Goal: Task Accomplishment & Management: Use online tool/utility

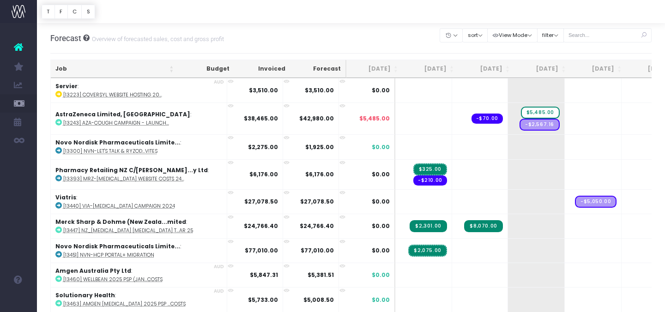
click at [112, 61] on th "Job" at bounding box center [114, 69] width 127 height 18
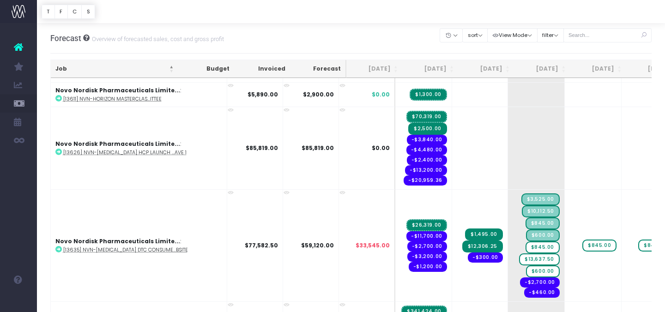
scroll to position [2682, 0]
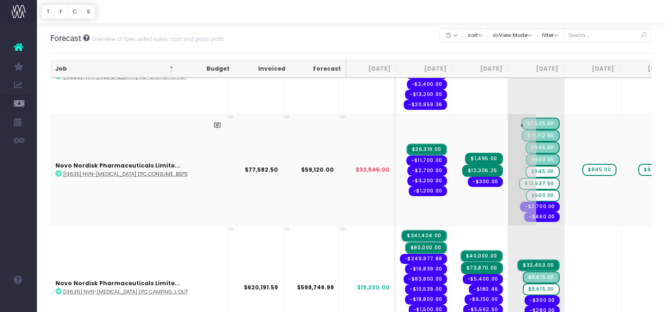
click at [525, 167] on span "$845.00" at bounding box center [542, 172] width 34 height 12
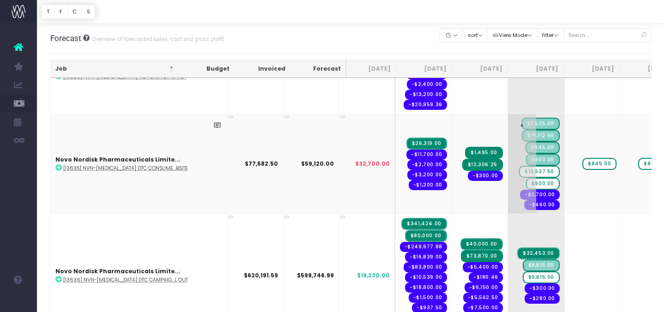
click at [519, 167] on span "$13,637.50" at bounding box center [539, 172] width 41 height 12
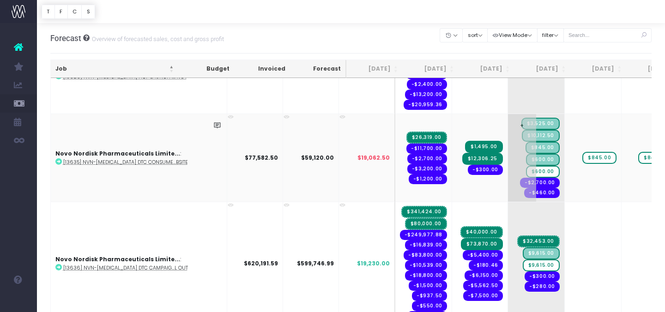
click at [526, 166] on span "$600.00" at bounding box center [543, 172] width 34 height 12
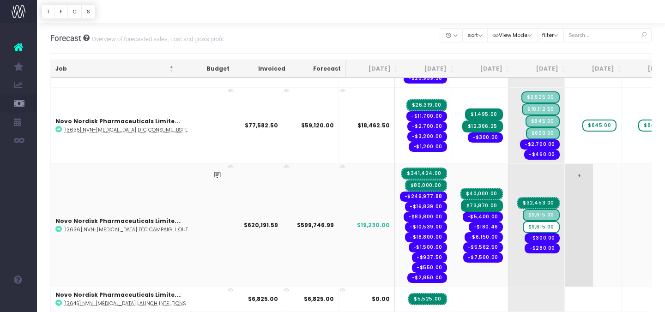
scroll to position [2717, 0]
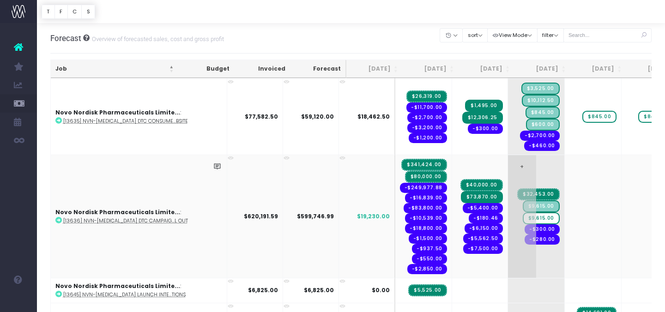
click at [523, 212] on span "$9,615.00" at bounding box center [541, 218] width 37 height 12
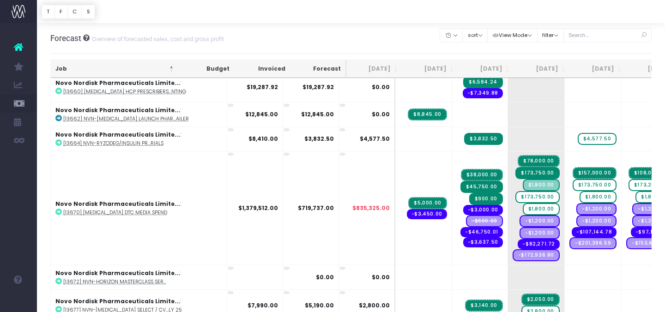
scroll to position [3098, 0]
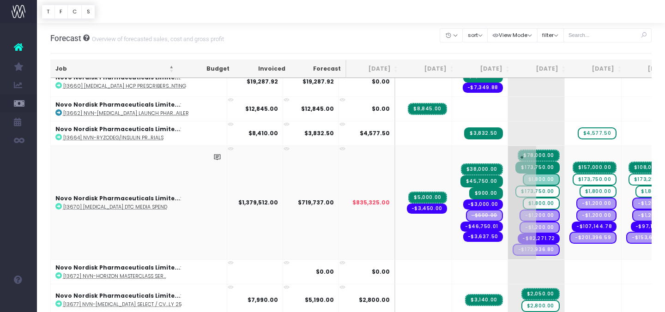
click at [515, 186] on span "$173,750.00" at bounding box center [537, 192] width 44 height 12
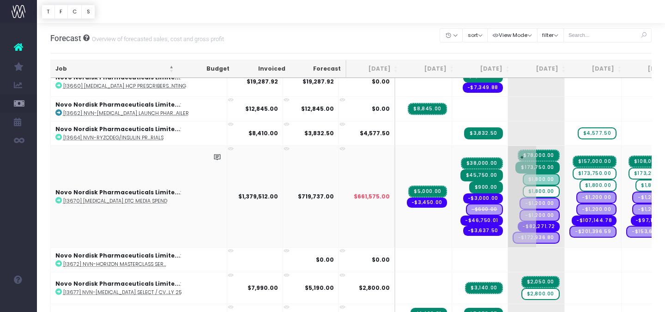
click at [523, 186] on span "$1,800.00" at bounding box center [541, 192] width 37 height 12
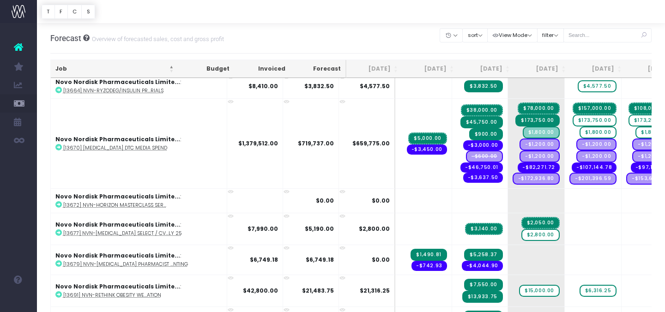
scroll to position [3151, 0]
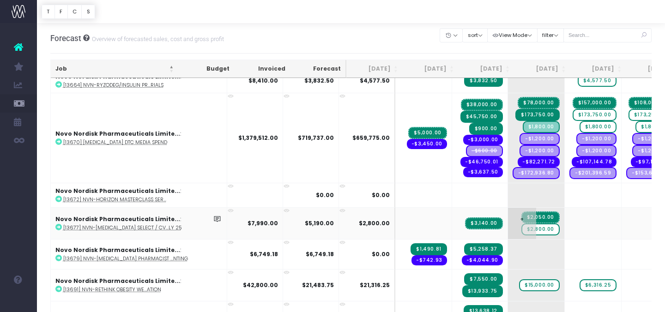
click at [521, 223] on span "$2,800.00" at bounding box center [540, 229] width 38 height 12
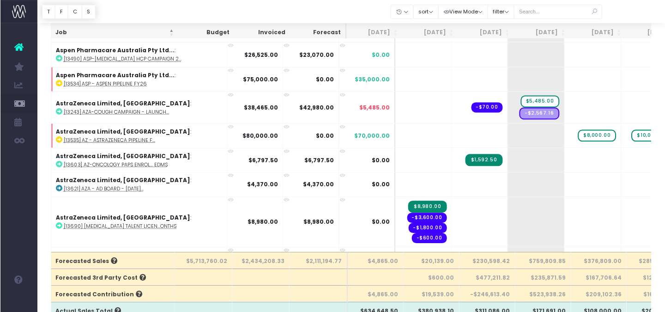
scroll to position [0, 0]
